Goal: Information Seeking & Learning: Learn about a topic

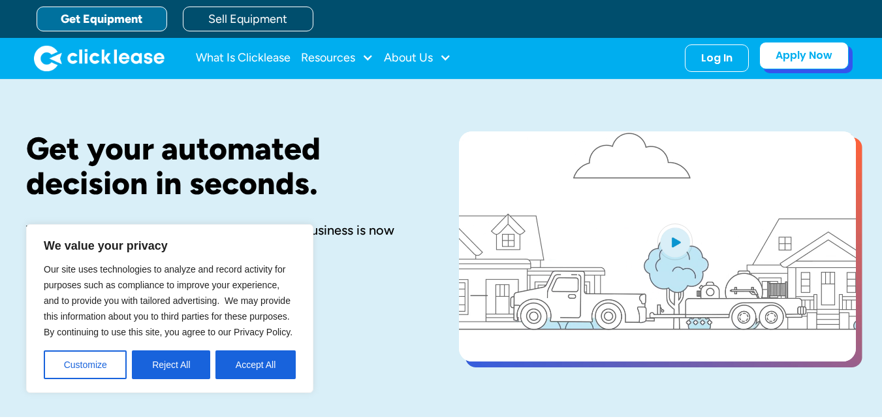
click at [817, 62] on link "Apply Now" at bounding box center [803, 55] width 89 height 27
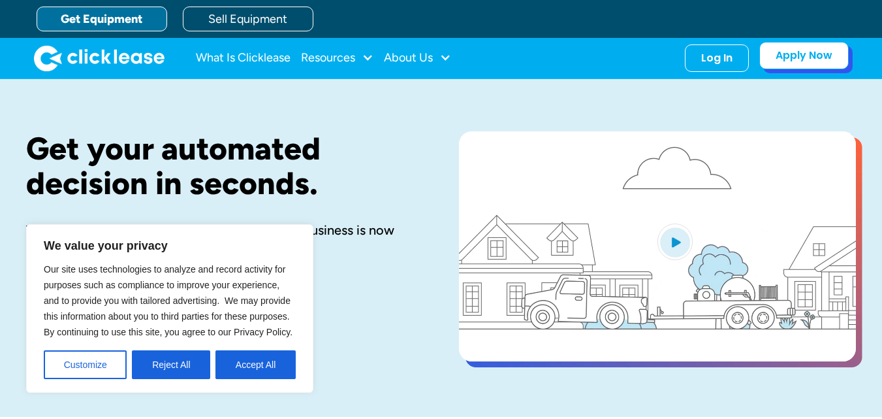
click at [781, 65] on link "Apply Now" at bounding box center [803, 55] width 89 height 27
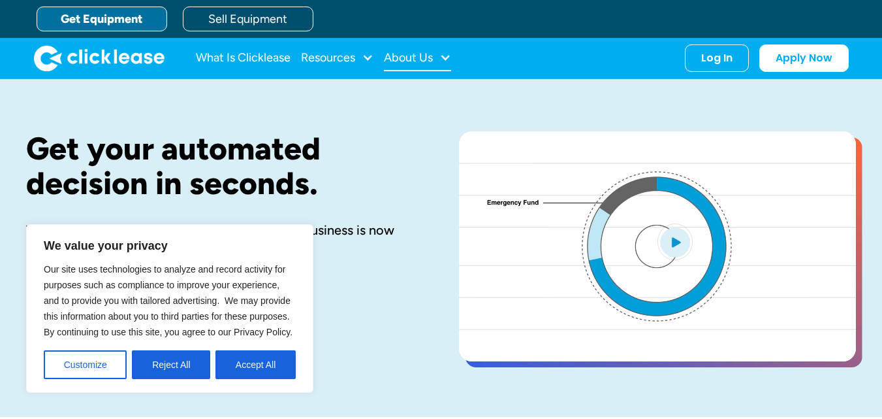
click at [403, 57] on div "About Us" at bounding box center [408, 57] width 49 height 0
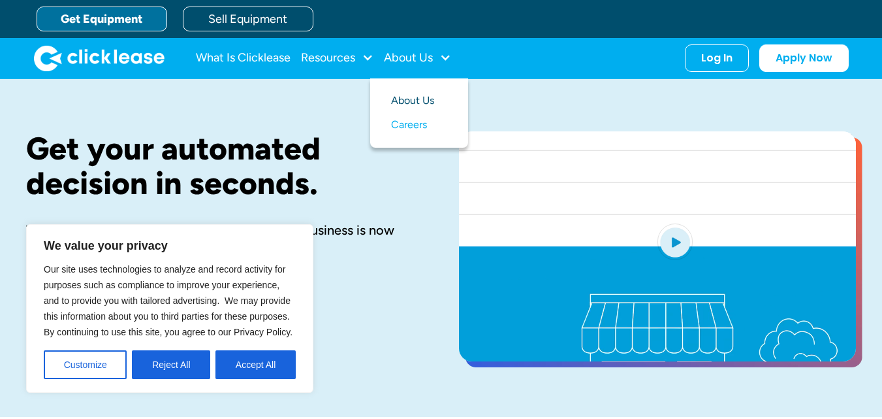
click at [412, 106] on link "About Us" at bounding box center [419, 101] width 56 height 24
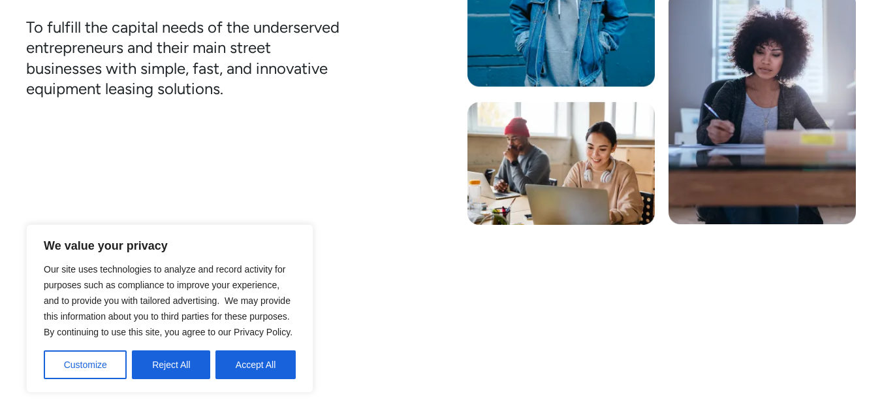
scroll to position [533, 0]
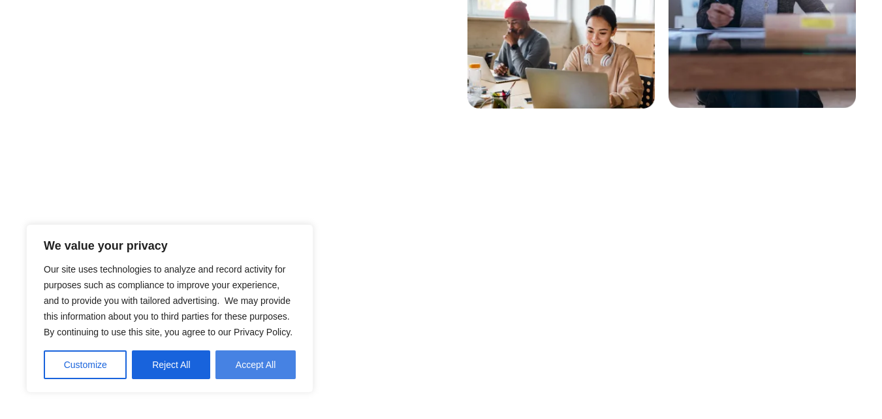
click at [246, 367] on button "Accept All" at bounding box center [255, 364] width 80 height 29
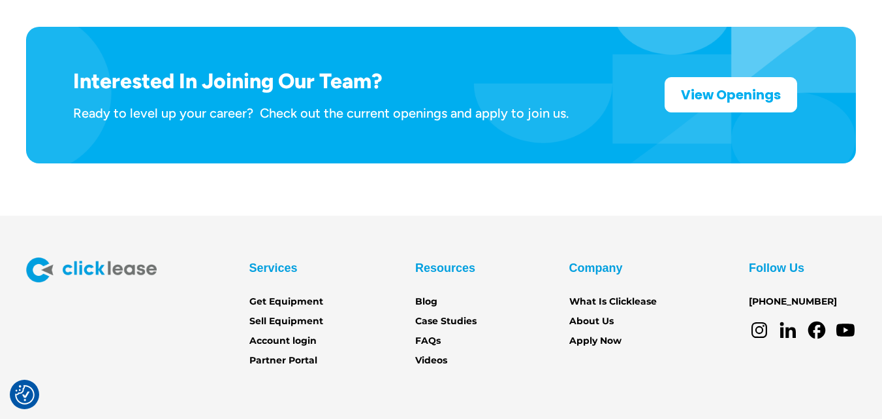
scroll to position [2175, 0]
